Goal: Check status: Check status

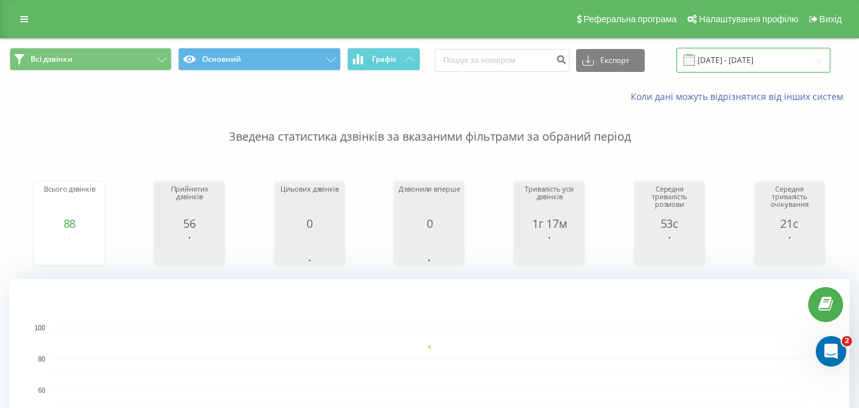
click at [761, 57] on input "[DATE] - [DATE]" at bounding box center [754, 60] width 154 height 25
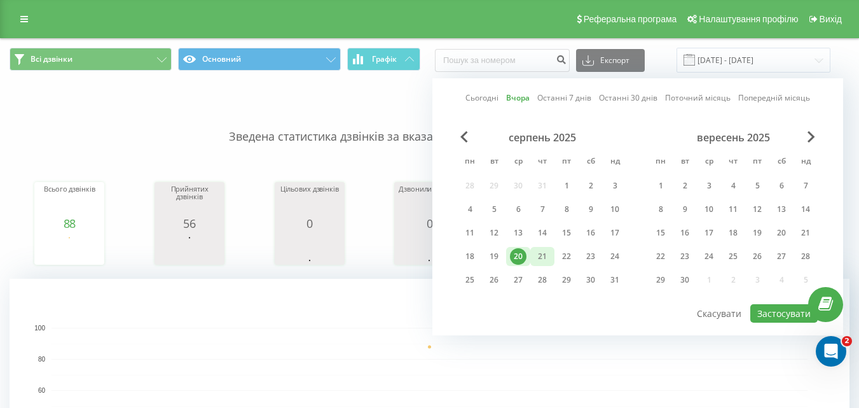
click at [541, 249] on div "21" at bounding box center [542, 256] width 17 height 17
click at [801, 307] on button "Застосувати" at bounding box center [783, 313] width 67 height 18
type input "[DATE] - [DATE]"
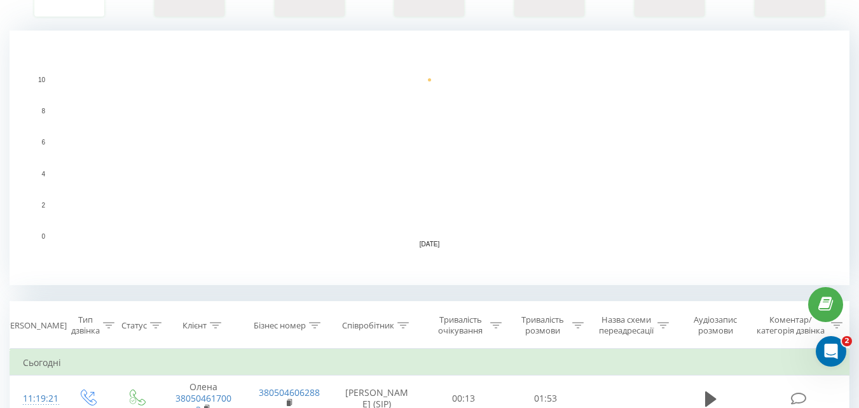
scroll to position [254, 0]
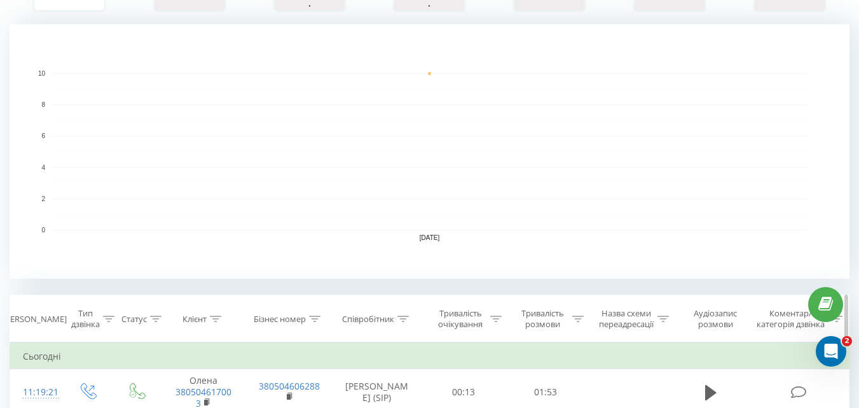
click at [577, 316] on icon at bounding box center [577, 318] width 11 height 6
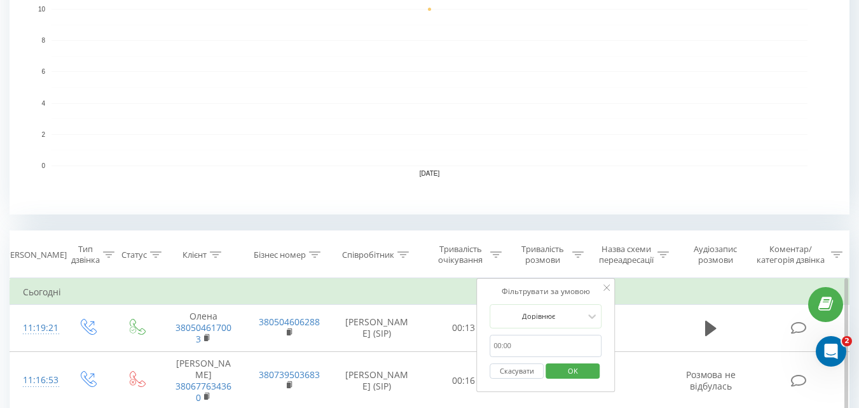
scroll to position [382, 0]
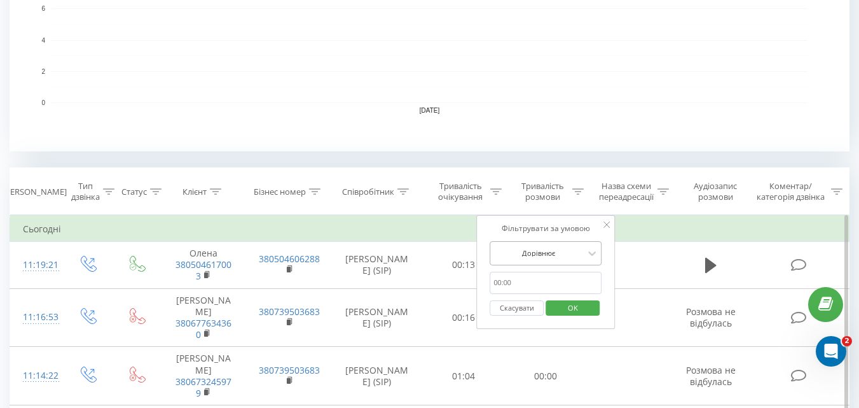
click at [543, 256] on div at bounding box center [538, 253] width 90 height 12
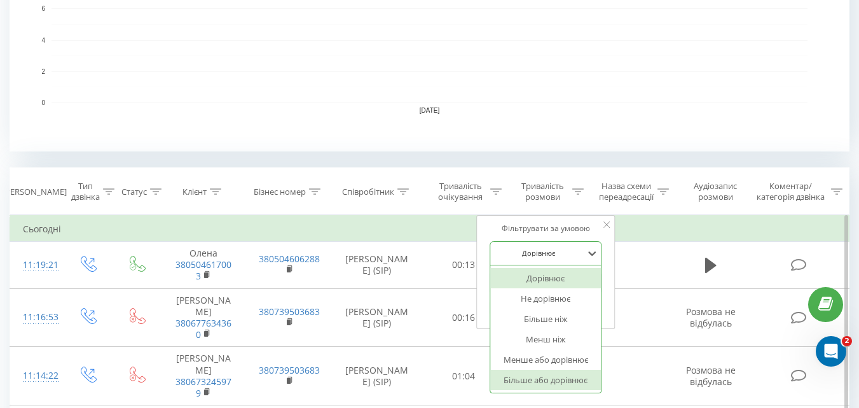
click at [554, 380] on div "Більше або дорівнює" at bounding box center [545, 379] width 111 height 20
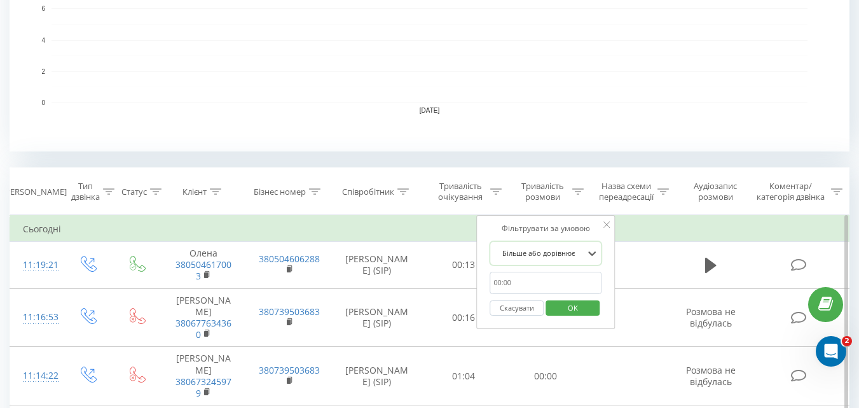
click at [539, 272] on input "text" at bounding box center [546, 283] width 112 height 22
type input "01:00"
click at [579, 310] on span "OK" at bounding box center [573, 308] width 36 height 20
